Goal: Navigation & Orientation: Understand site structure

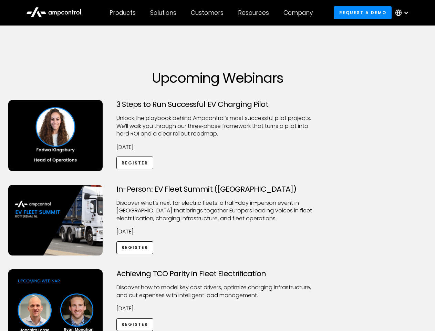
click at [212, 13] on div "Customers" at bounding box center [207, 13] width 33 height 8
click at [122, 13] on div "Products" at bounding box center [123, 13] width 26 height 8
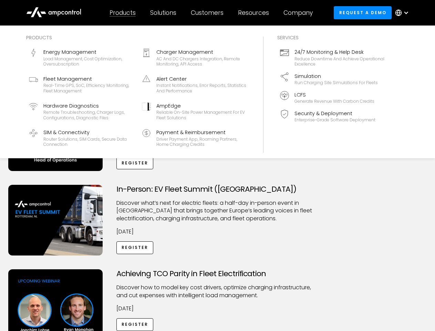
click at [164, 13] on div "Solutions" at bounding box center [163, 13] width 26 height 8
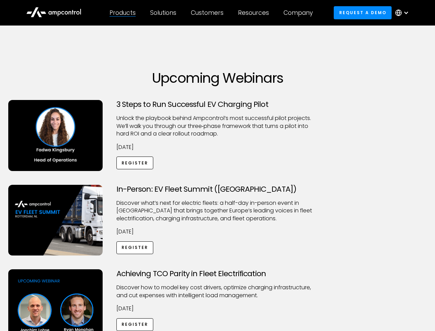
click at [209, 13] on div "Customers" at bounding box center [207, 13] width 33 height 8
click at [255, 13] on div "Resources" at bounding box center [253, 13] width 31 height 8
click at [301, 13] on div "Company" at bounding box center [298, 13] width 29 height 8
click at [404, 13] on div at bounding box center [407, 13] width 6 height 6
